Goal: Find specific page/section: Find specific page/section

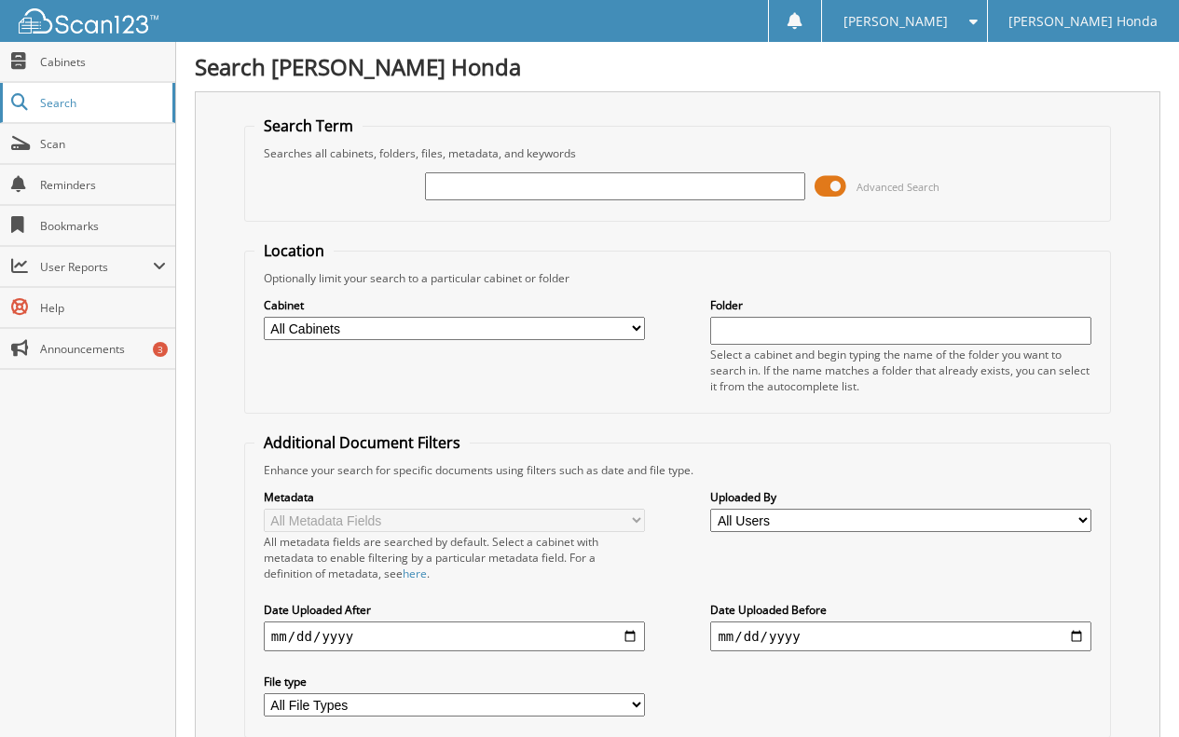
click at [72, 104] on span "Search" at bounding box center [101, 103] width 123 height 16
click at [453, 198] on input "text" at bounding box center [615, 186] width 381 height 28
type input "89060"
click at [68, 68] on span "Cabinets" at bounding box center [103, 62] width 126 height 16
